Goal: Check status: Check status

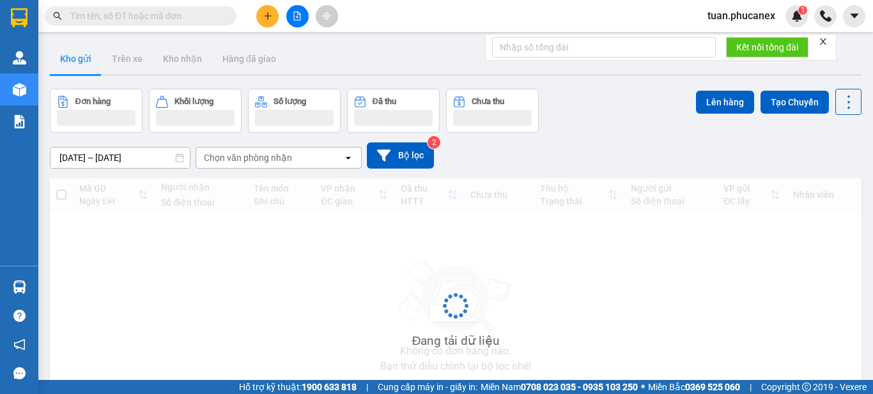
click at [190, 20] on input "text" at bounding box center [145, 16] width 151 height 14
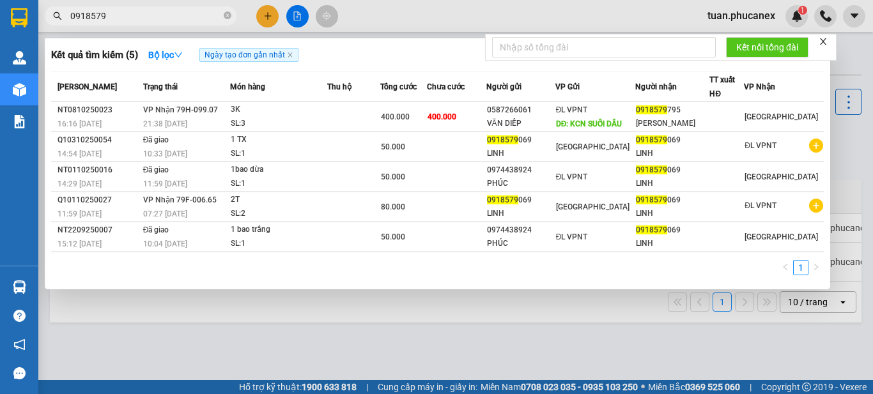
click at [191, 19] on input "0918579" at bounding box center [145, 16] width 151 height 14
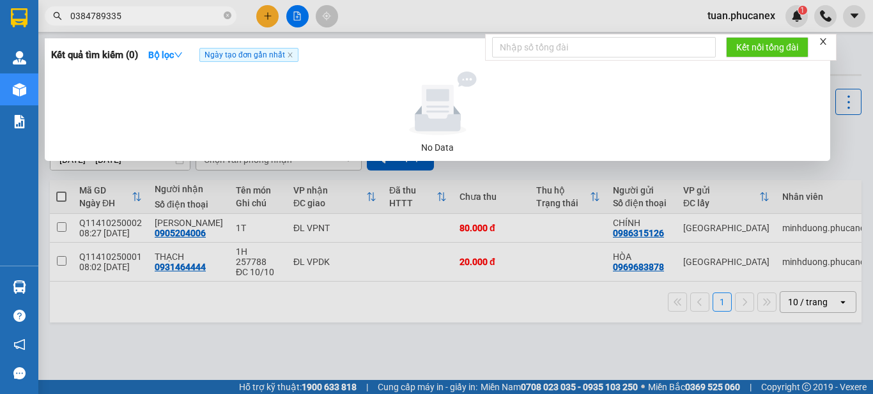
type input "0384789335"
click at [131, 19] on input "0384789335" at bounding box center [145, 16] width 151 height 14
click at [482, 347] on div at bounding box center [436, 197] width 873 height 394
